Goal: Understand site structure: Grasp the organization and layout of the website

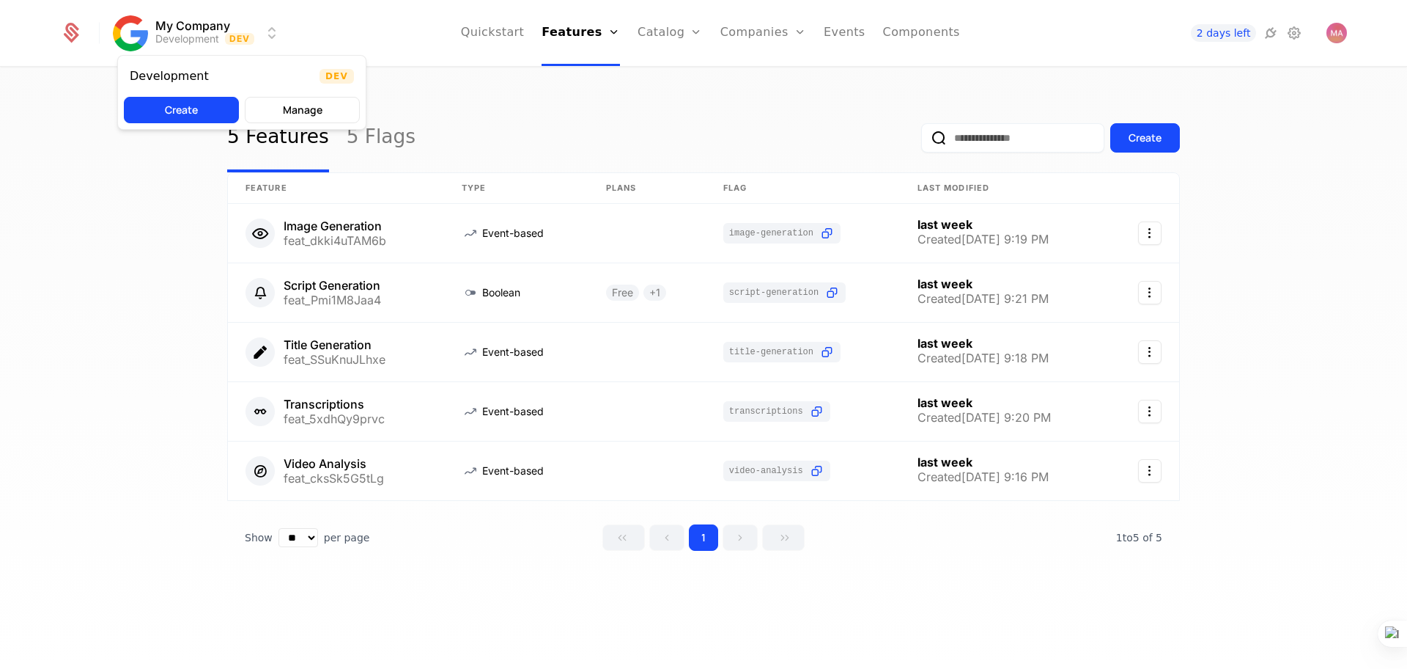
click at [242, 37] on html "My Company Development Dev Quickstart Features Features Flags Catalog Plans Add…" at bounding box center [703, 334] width 1407 height 669
click at [167, 201] on html "My Company Development Dev Quickstart Features Features Flags Catalog Plans Add…" at bounding box center [703, 334] width 1407 height 669
click at [194, 33] on html "My Company Development Dev Quickstart Features Features Flags Catalog Plans Add…" at bounding box center [703, 334] width 1407 height 669
